Goal: Register for event/course

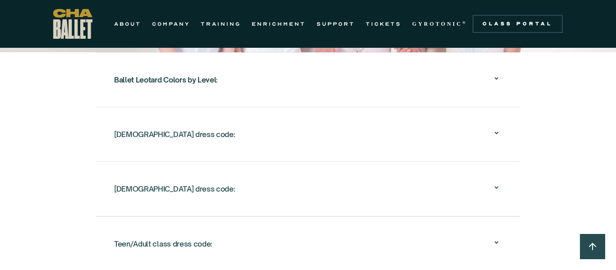
scroll to position [1580, 0]
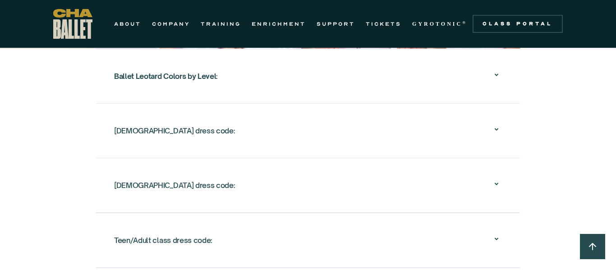
click at [473, 144] on div "[DEMOGRAPHIC_DATA] dress code:" at bounding box center [308, 130] width 388 height 29
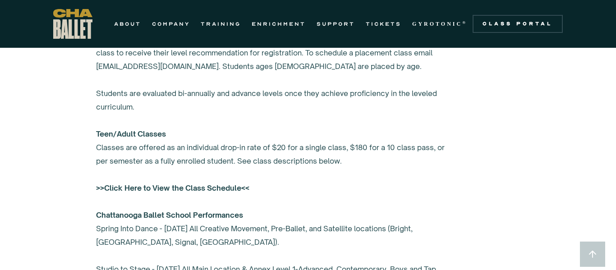
scroll to position [0, 0]
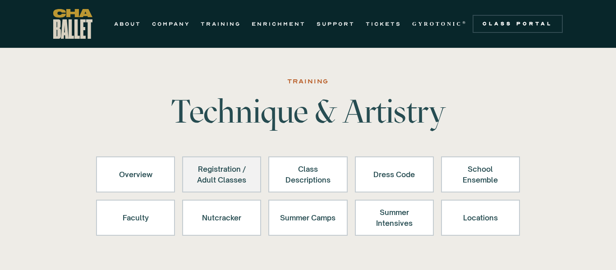
click at [210, 179] on div "Registration / Adult Classes" at bounding box center [222, 175] width 56 height 22
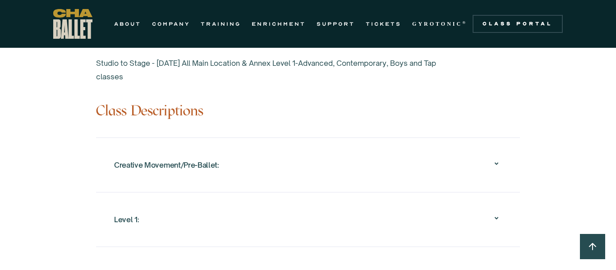
scroll to position [886, 0]
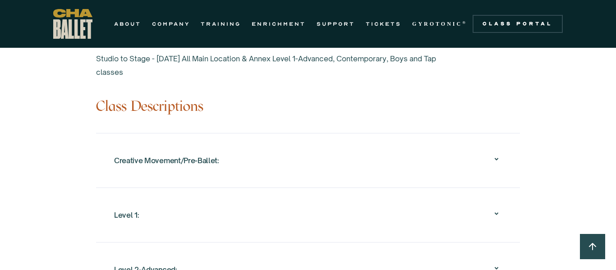
click at [168, 166] on div "Creative Movement/Pre-Ballet:" at bounding box center [166, 161] width 105 height 16
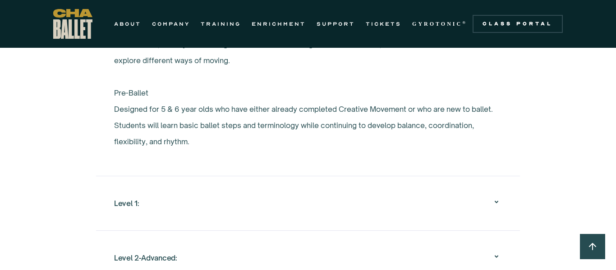
scroll to position [1060, 0]
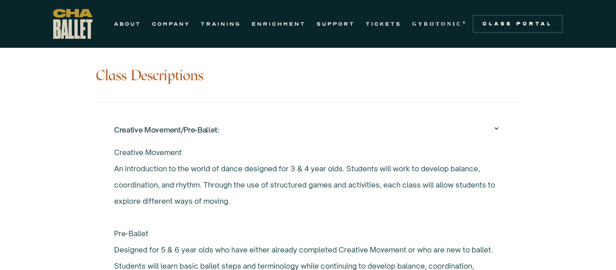
click at [186, 136] on div "Creative Movement/Pre-Ballet:" at bounding box center [166, 130] width 105 height 16
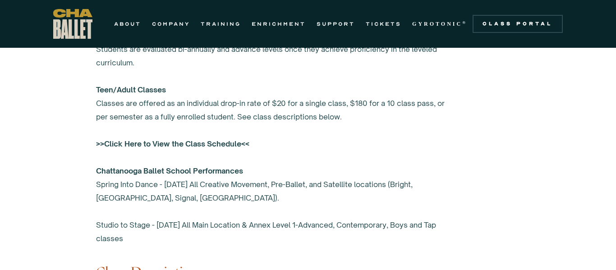
scroll to position [715, 0]
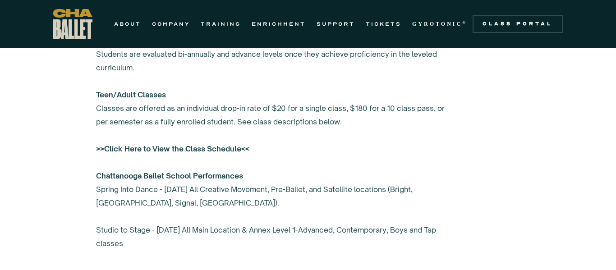
click at [189, 148] on strong ">>Click Here to View the Class Schedule<<" at bounding box center [172, 148] width 153 height 9
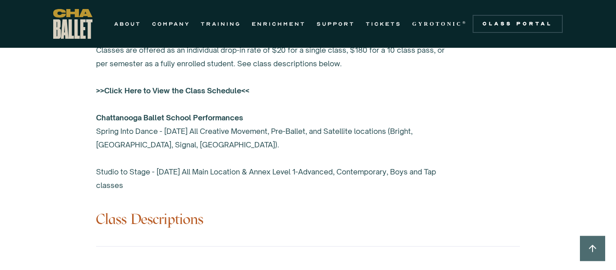
scroll to position [775, 0]
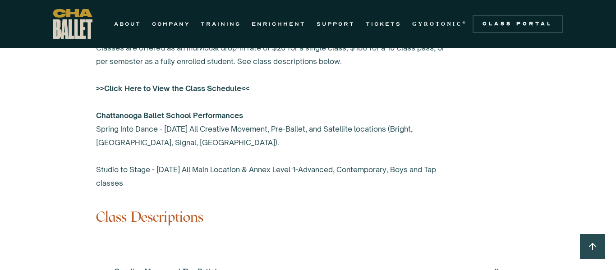
click at [285, 142] on div "Create an account in the class portal to register. Any new student to Chattanoo…" at bounding box center [276, 48] width 361 height 284
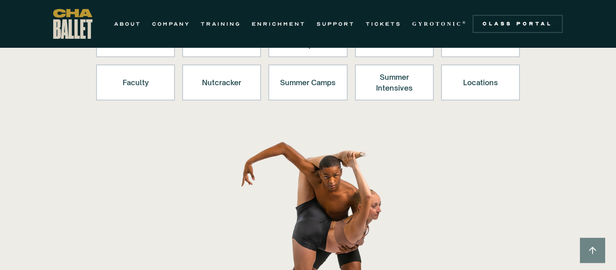
scroll to position [0, 0]
